Goal: Task Accomplishment & Management: Use online tool/utility

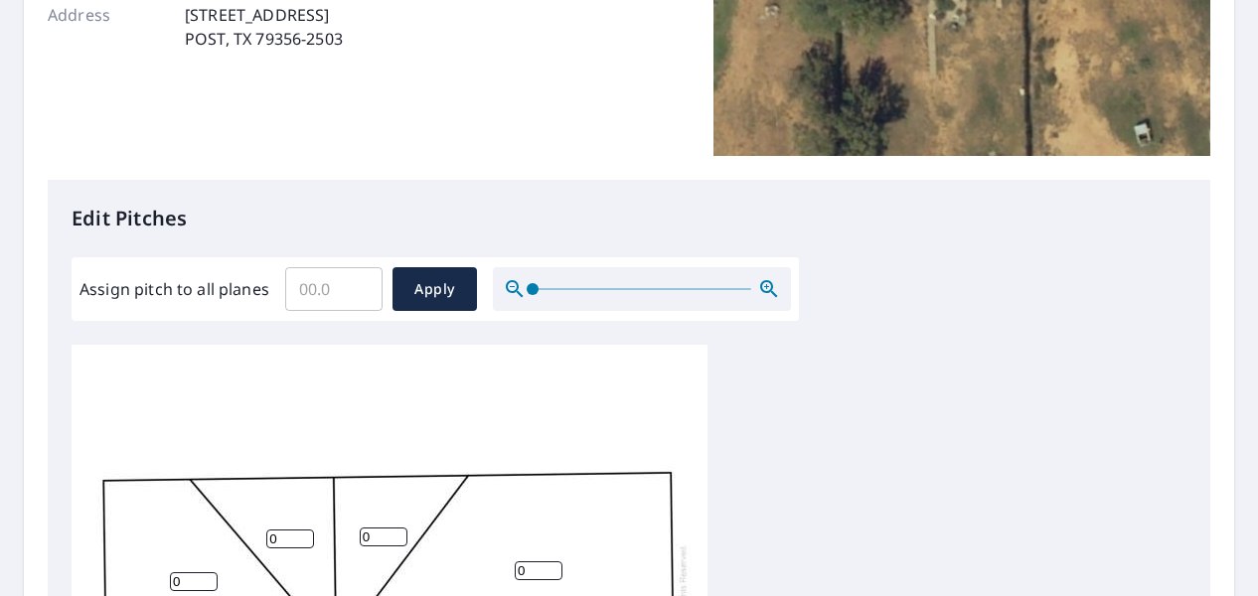
scroll to position [398, 0]
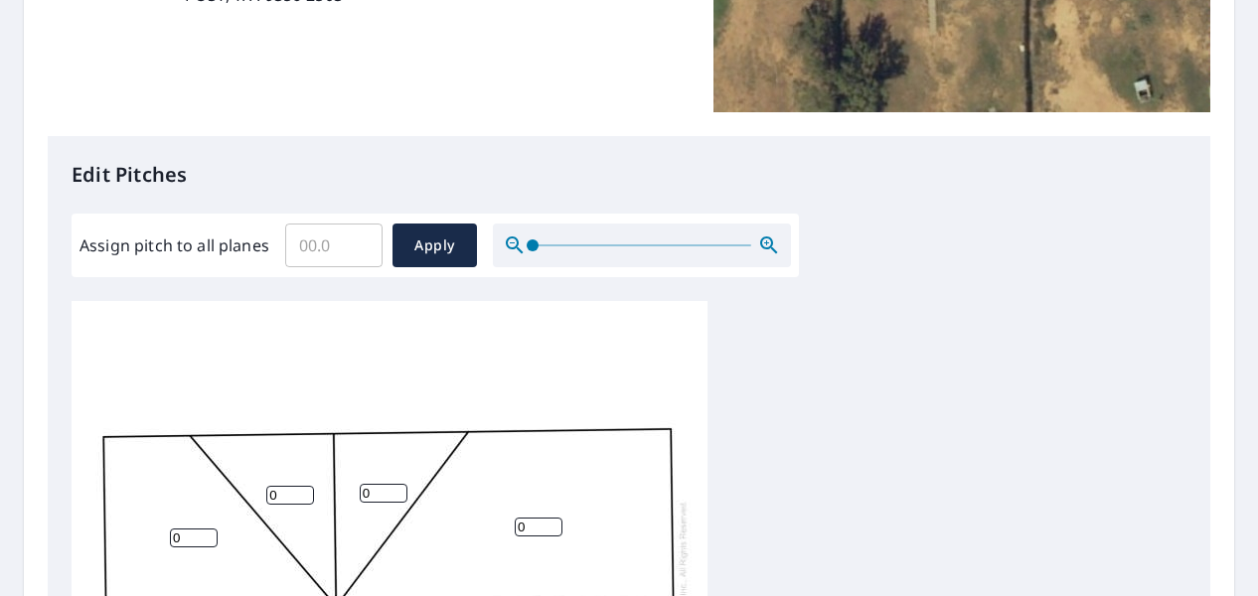
click at [321, 257] on input "Assign pitch to all planes" at bounding box center [333, 246] width 97 height 56
drag, startPoint x: 338, startPoint y: 247, endPoint x: 264, endPoint y: 261, distance: 74.8
click at [264, 261] on div "Assign pitch to all planes ​ Apply" at bounding box center [436, 246] width 712 height 44
drag, startPoint x: 291, startPoint y: 244, endPoint x: 372, endPoint y: 277, distance: 86.9
click at [372, 275] on div "Assign pitch to all planes ​ Apply" at bounding box center [435, 246] width 727 height 64
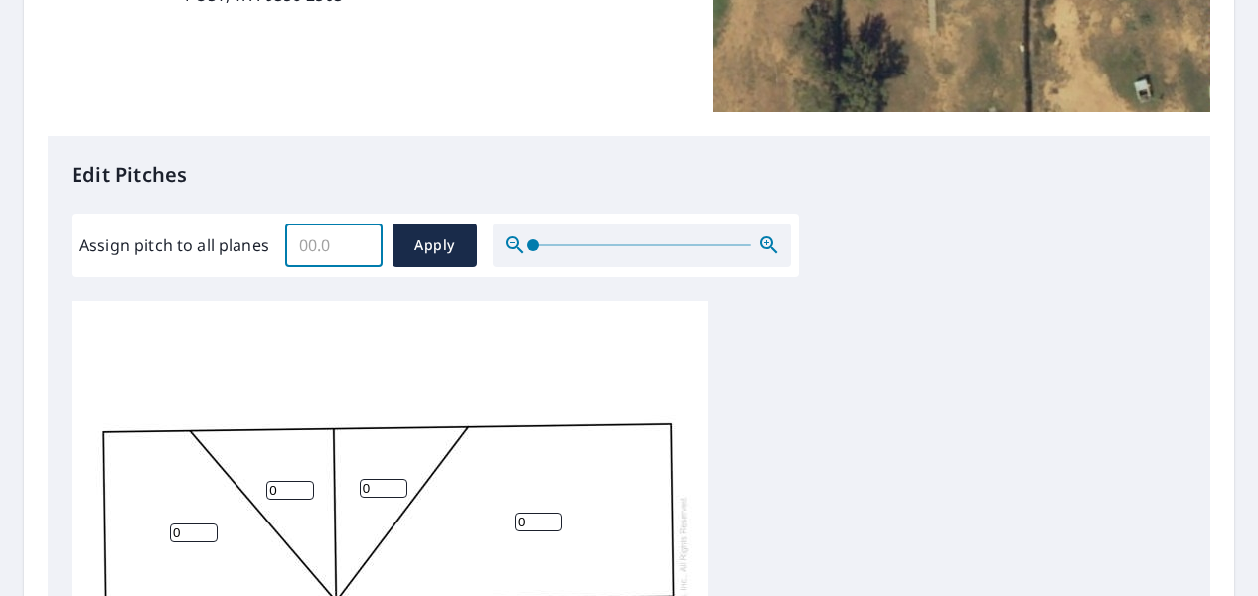
scroll to position [20, 0]
type input "2"
click at [436, 253] on span "Apply" at bounding box center [434, 246] width 53 height 25
type input "2"
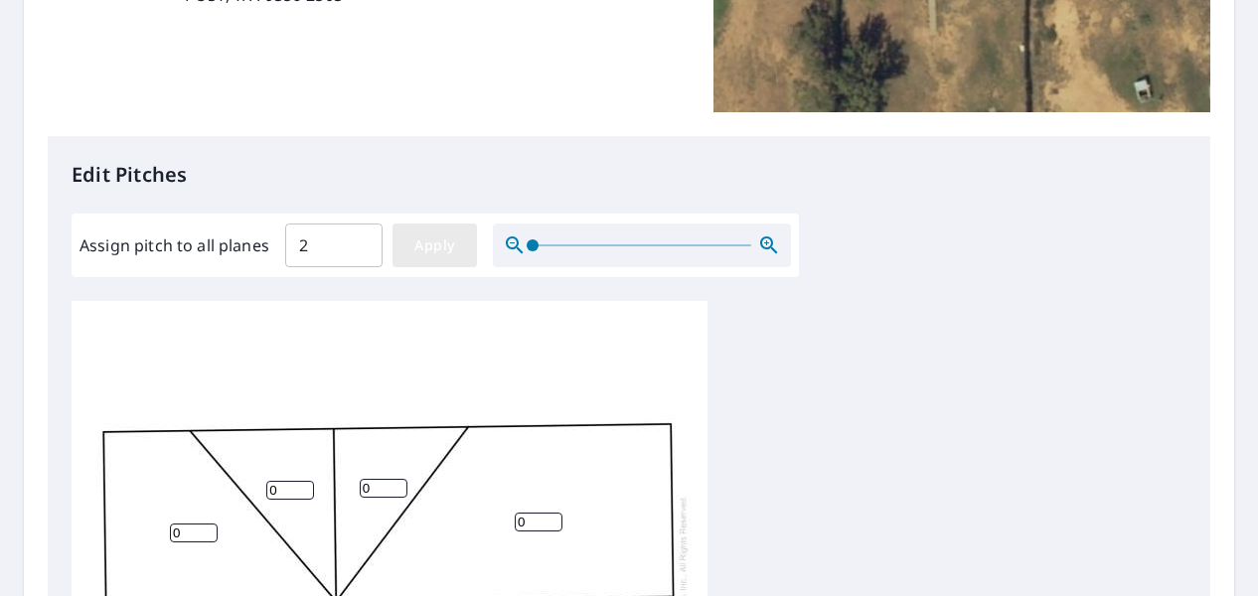
type input "2"
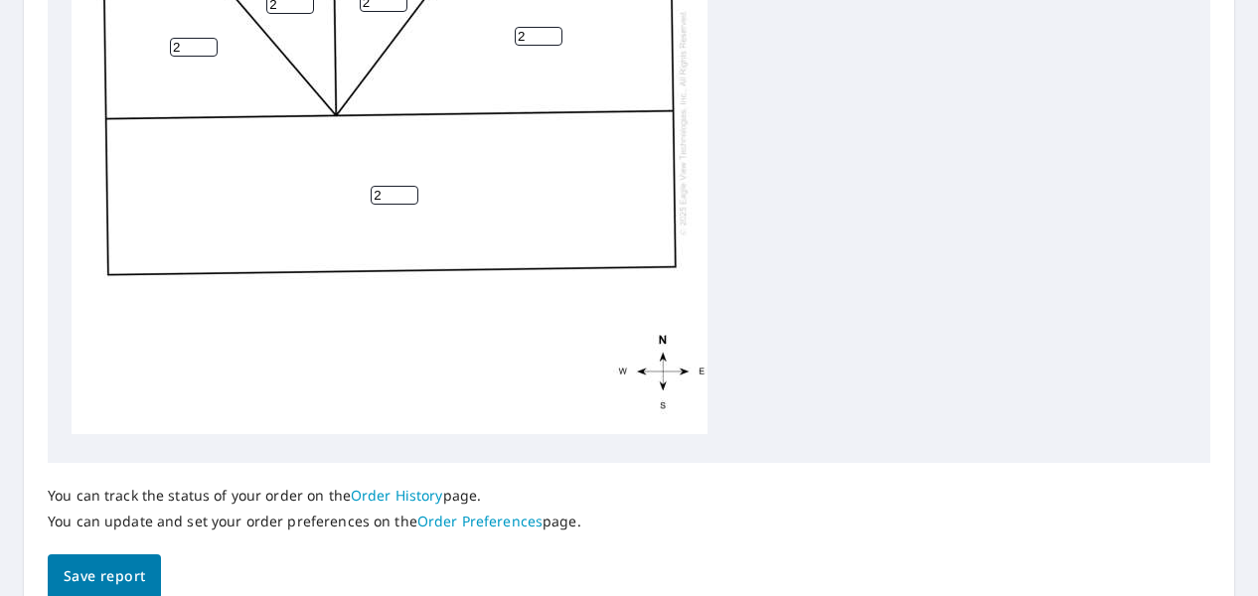
scroll to position [894, 0]
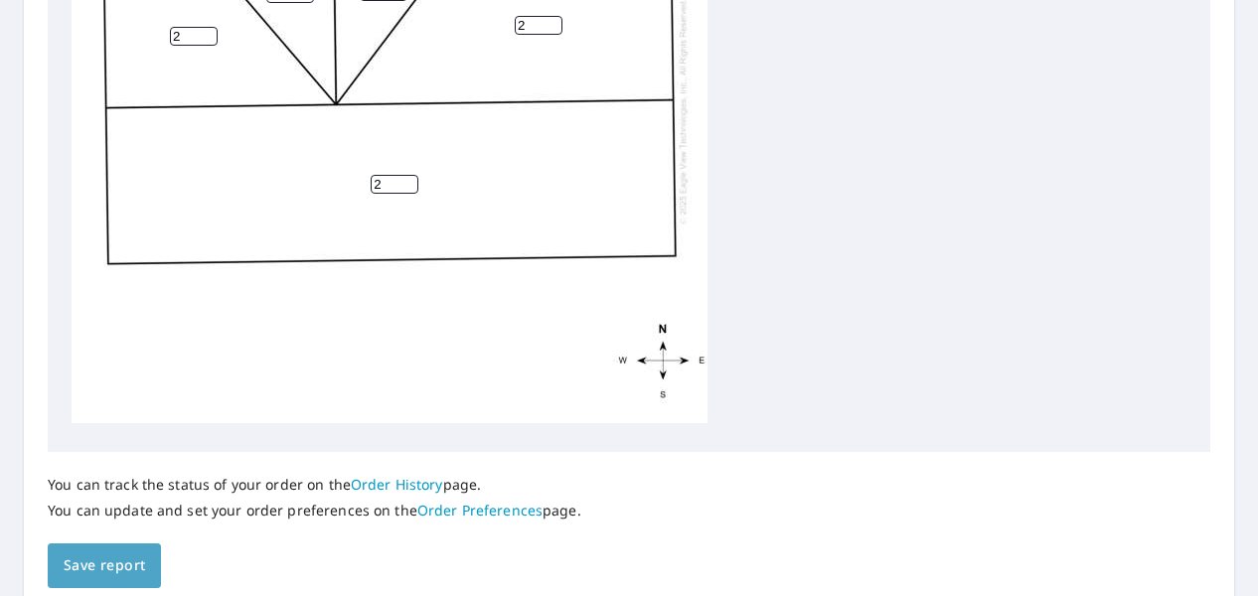
click at [125, 571] on span "Save report" at bounding box center [104, 566] width 81 height 25
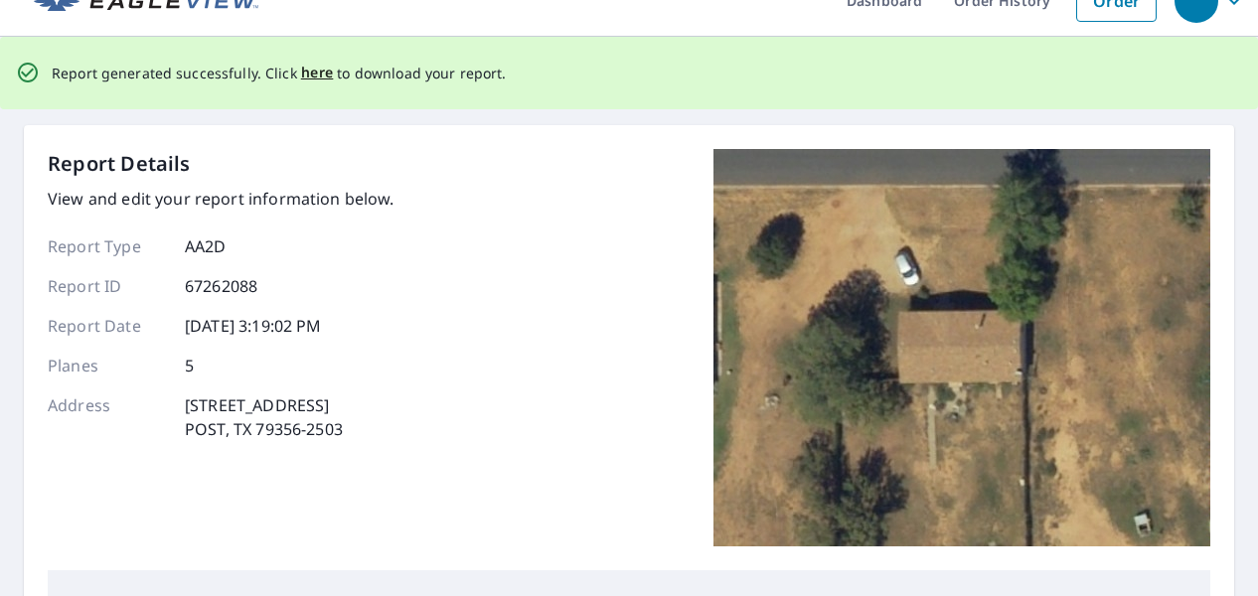
scroll to position [0, 0]
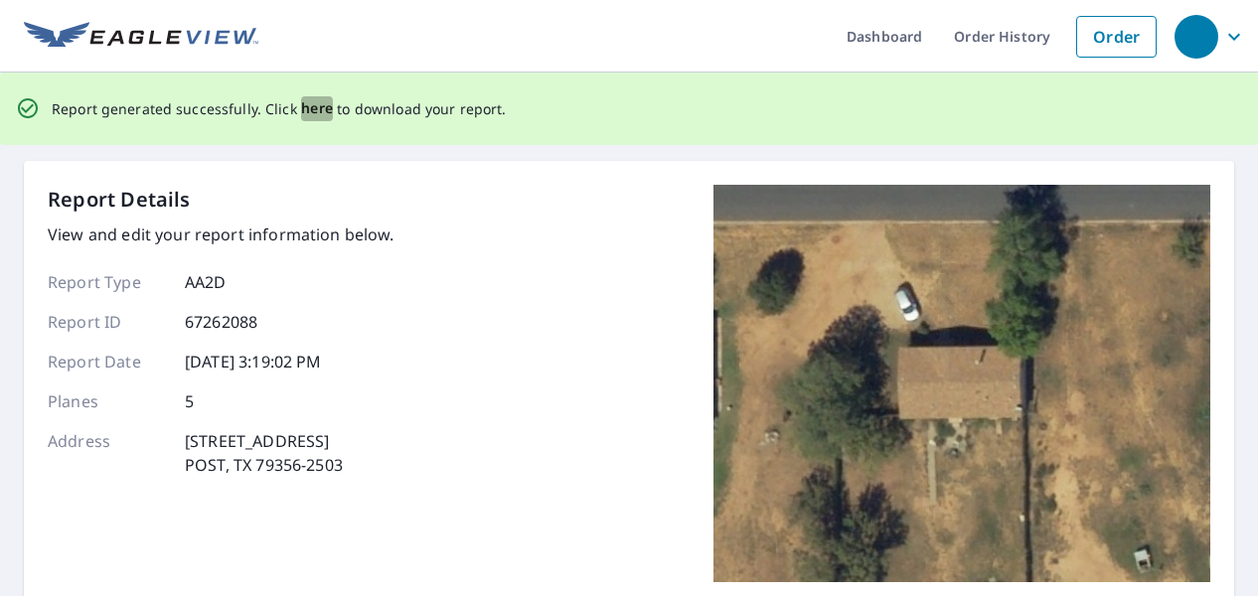
click at [308, 109] on span "here" at bounding box center [317, 108] width 33 height 25
